Goal: Information Seeking & Learning: Find specific fact

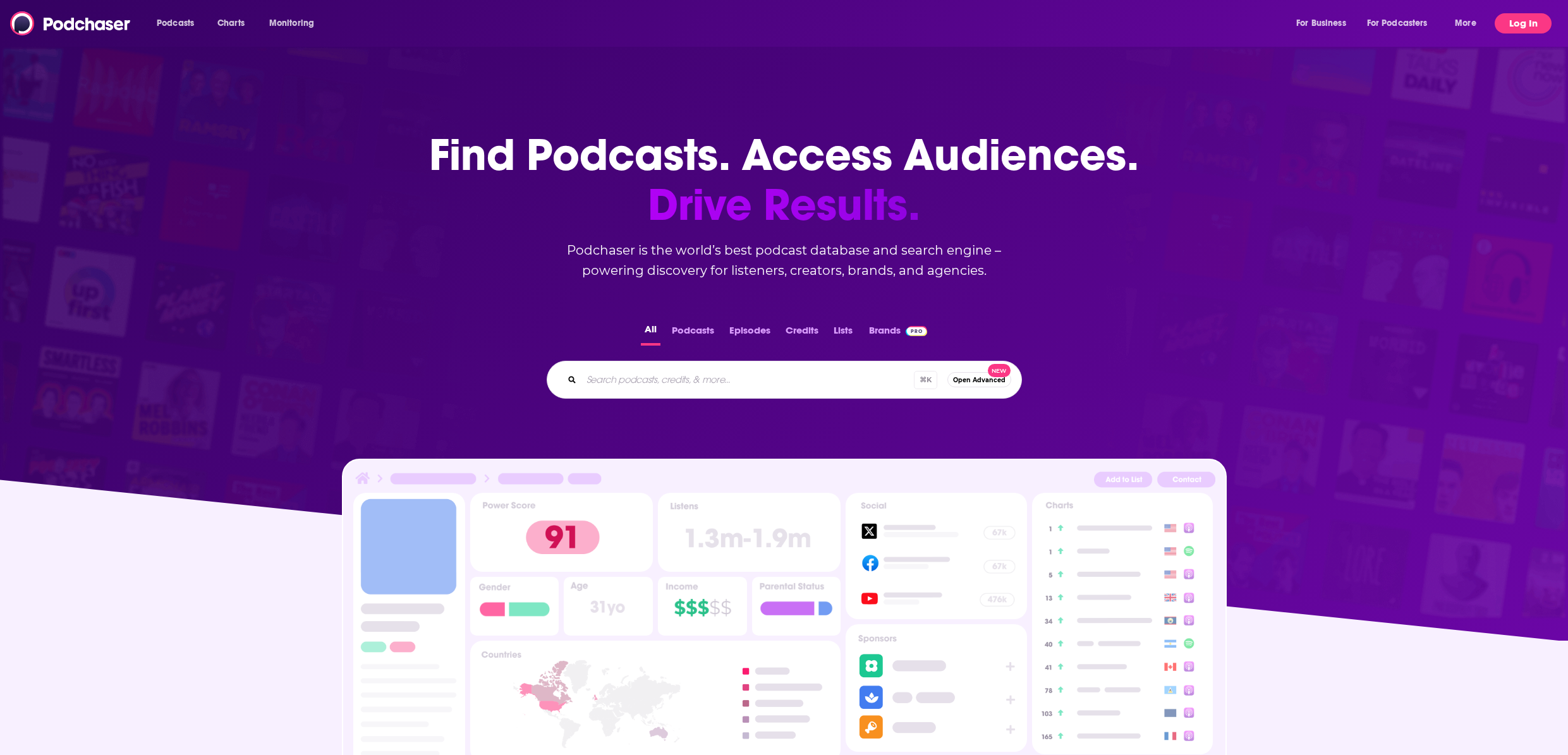
click at [1527, 25] on button "Log In" at bounding box center [1523, 23] width 57 height 20
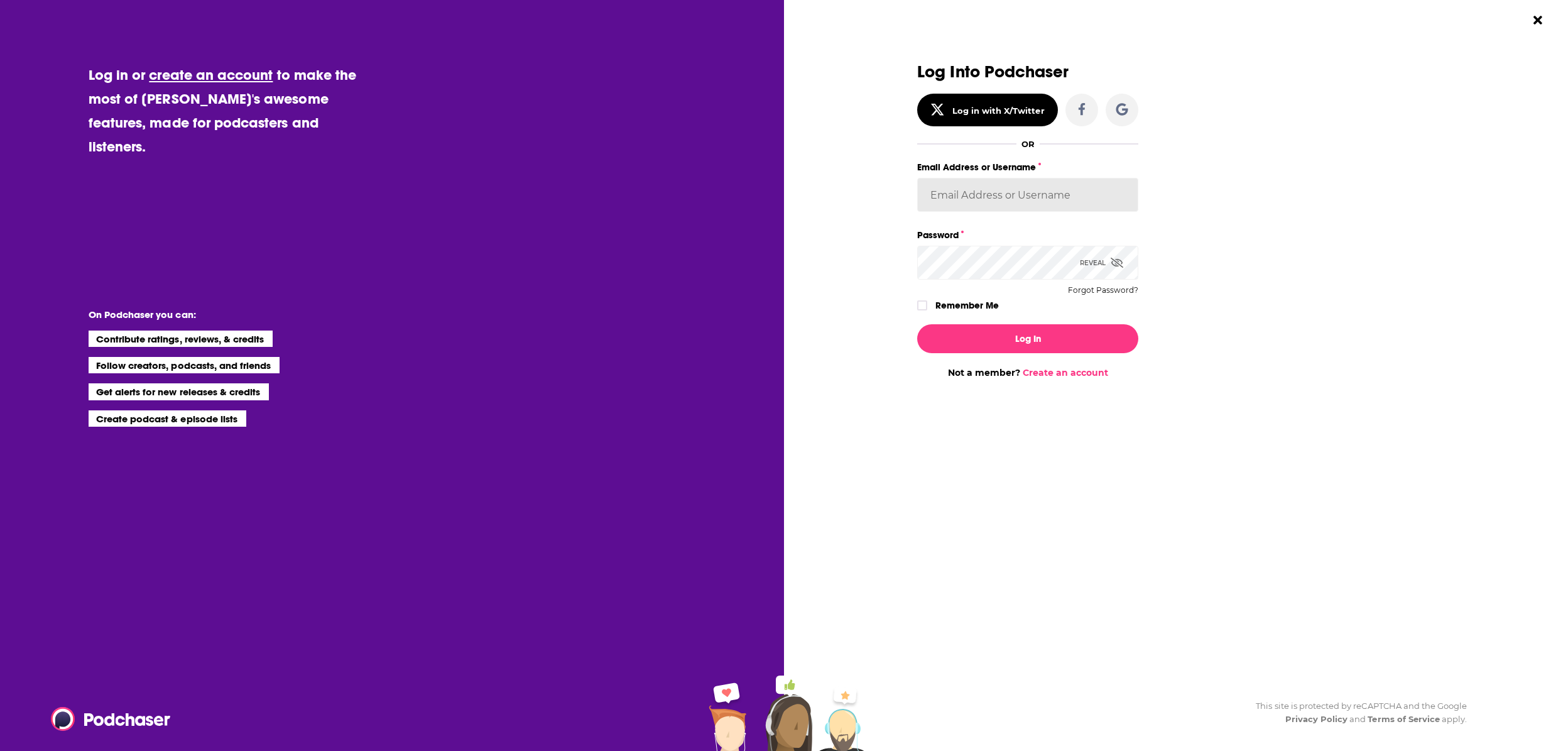
click at [965, 195] on input "Email Address or Username" at bounding box center [1028, 195] width 221 height 34
type input "[PERSON_NAME]"
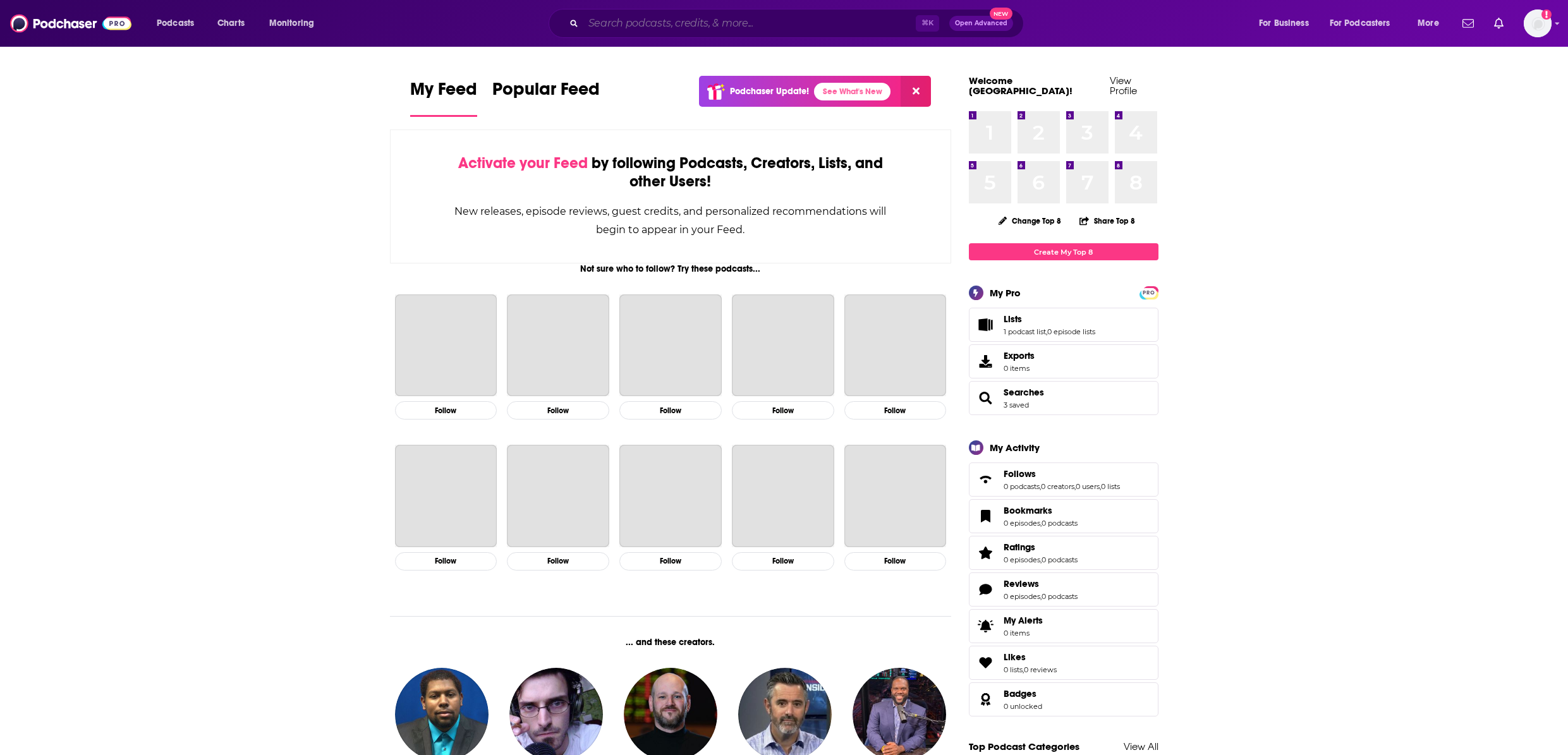
click at [794, 23] on input "Search podcasts, credits, & more..." at bounding box center [750, 23] width 333 height 20
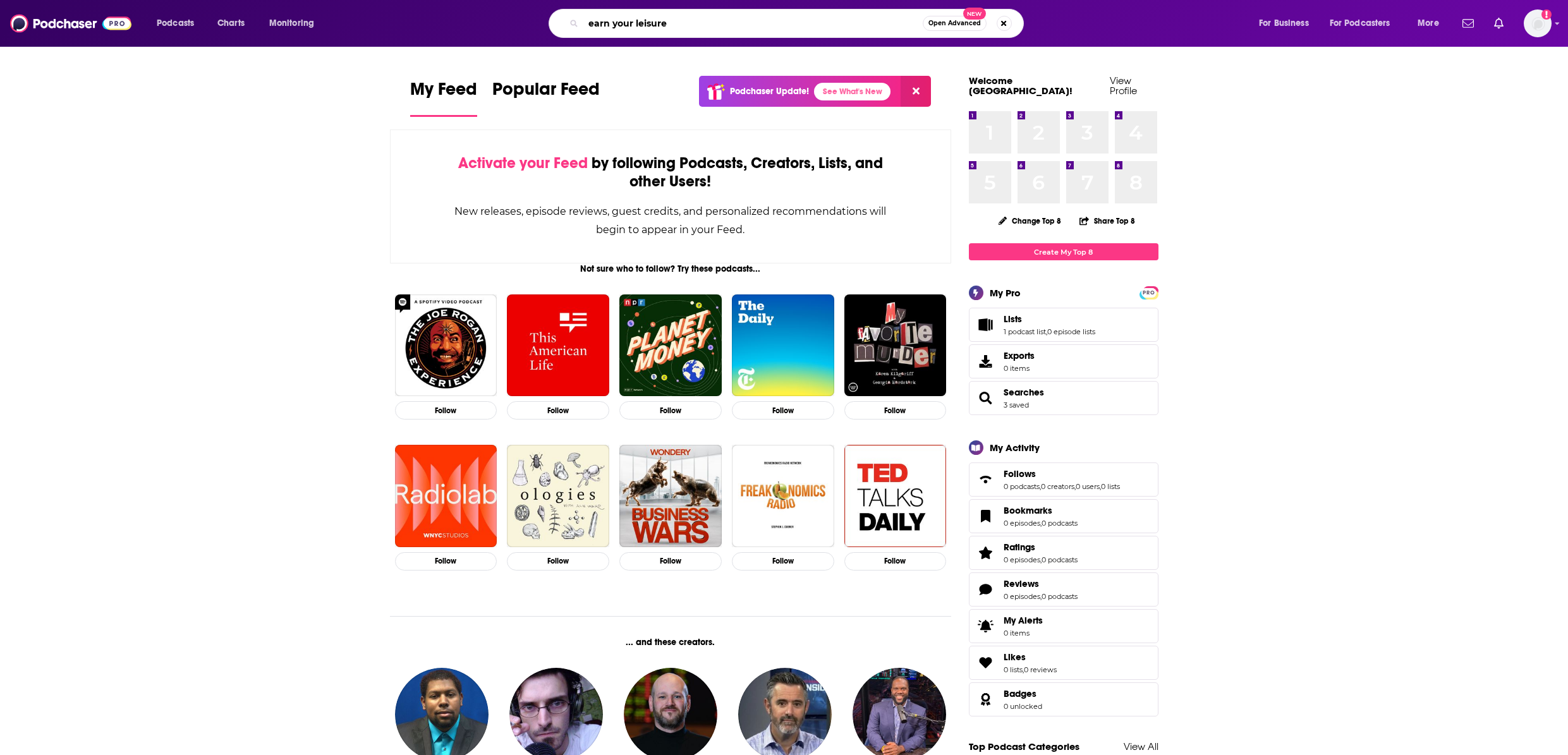
type input "earn your leisure"
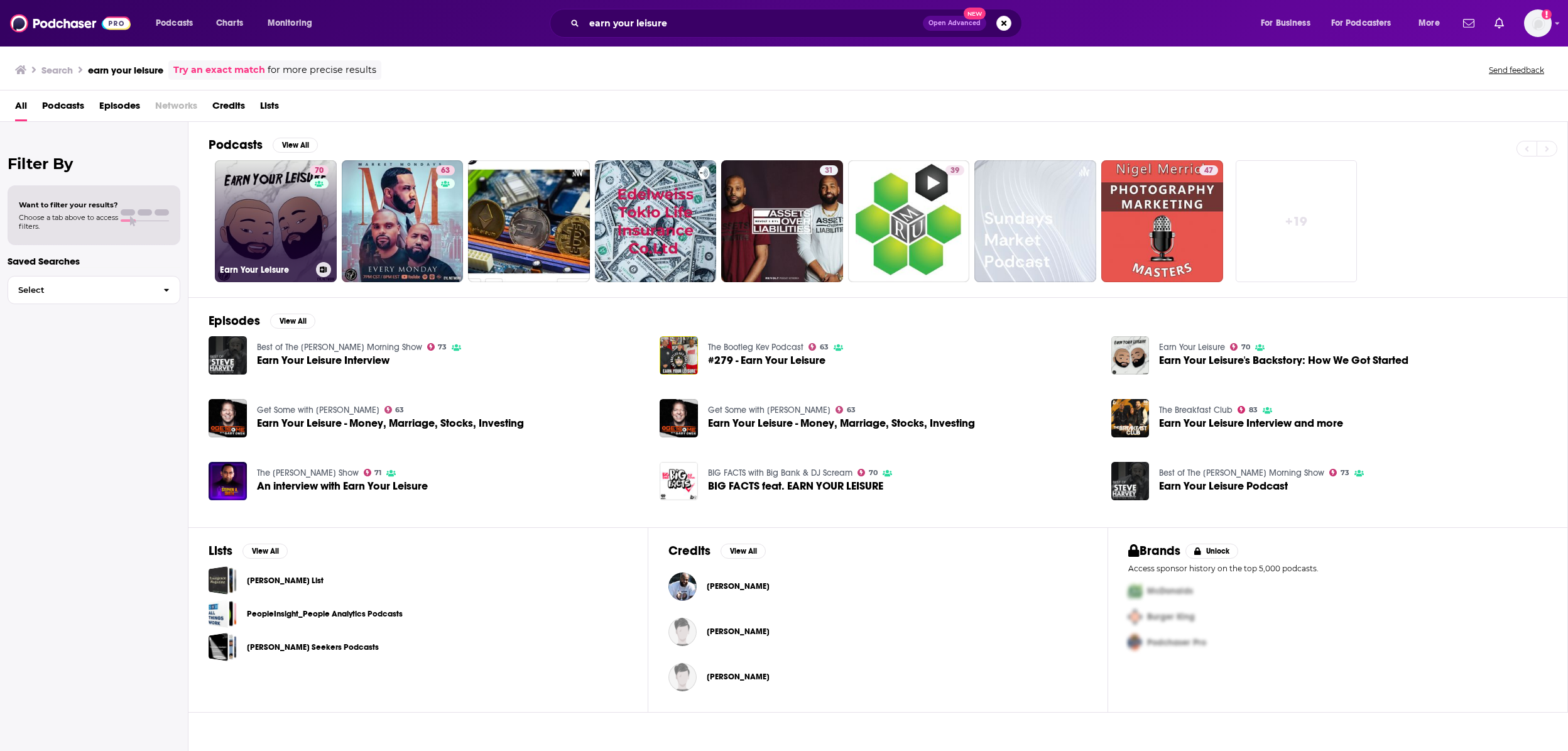
click at [284, 229] on link "70 Earn Your Leisure" at bounding box center [276, 221] width 122 height 122
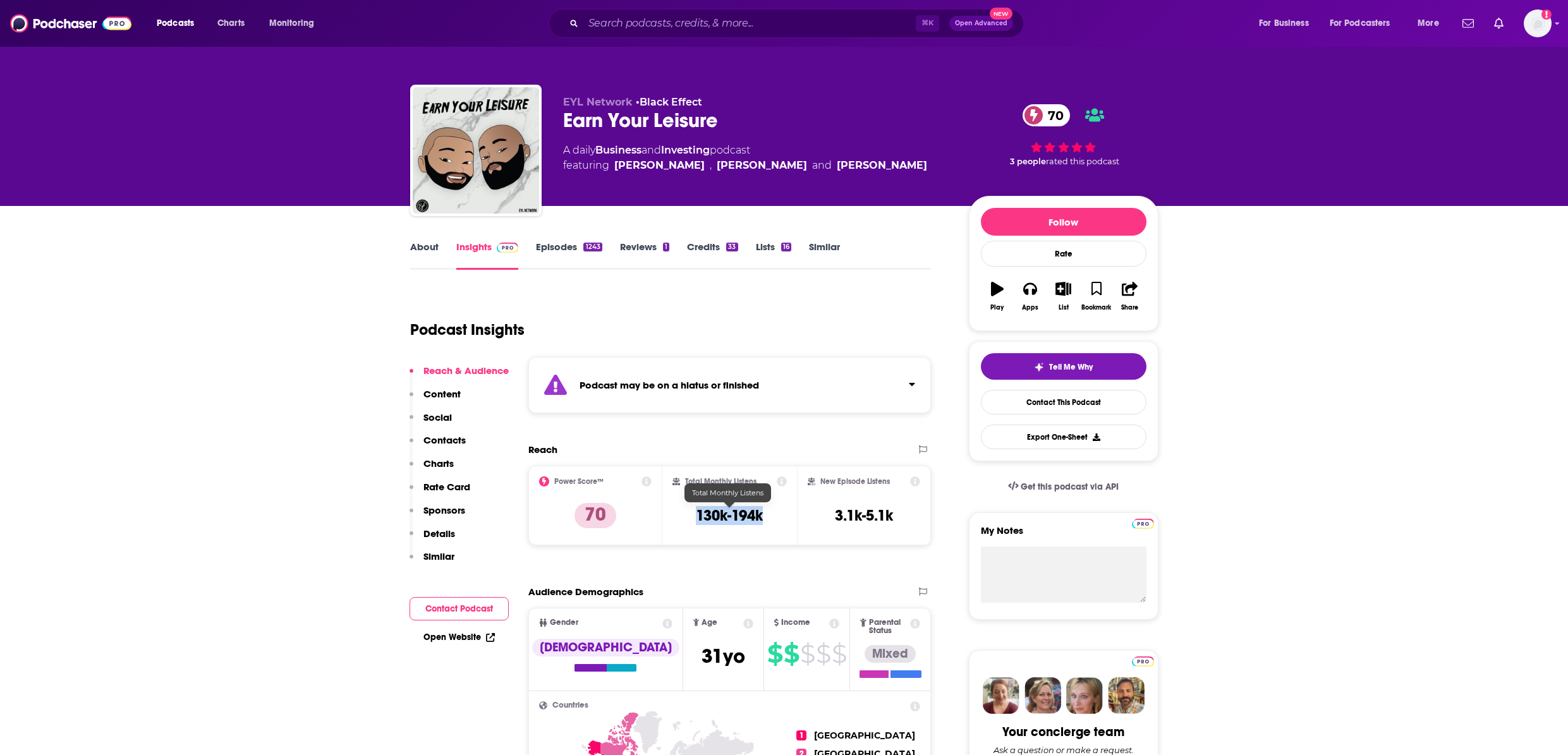
drag, startPoint x: 764, startPoint y: 515, endPoint x: 698, endPoint y: 520, distance: 66.2
click at [698, 520] on div "Total Monthly Listens 130k-194k" at bounding box center [729, 505] width 114 height 58
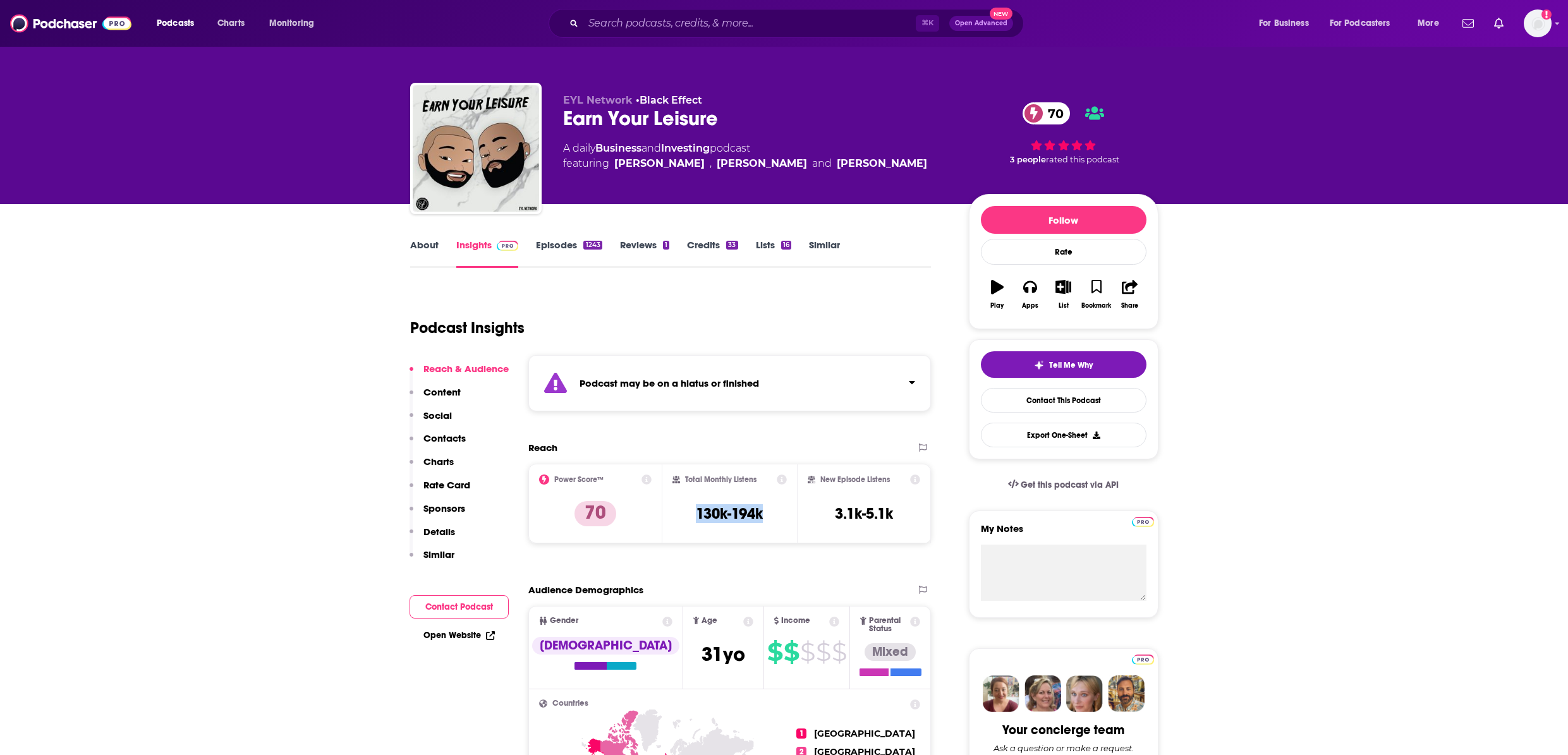
scroll to position [3, 0]
copy h3 "130k-194k"
